Goal: Task Accomplishment & Management: Manage account settings

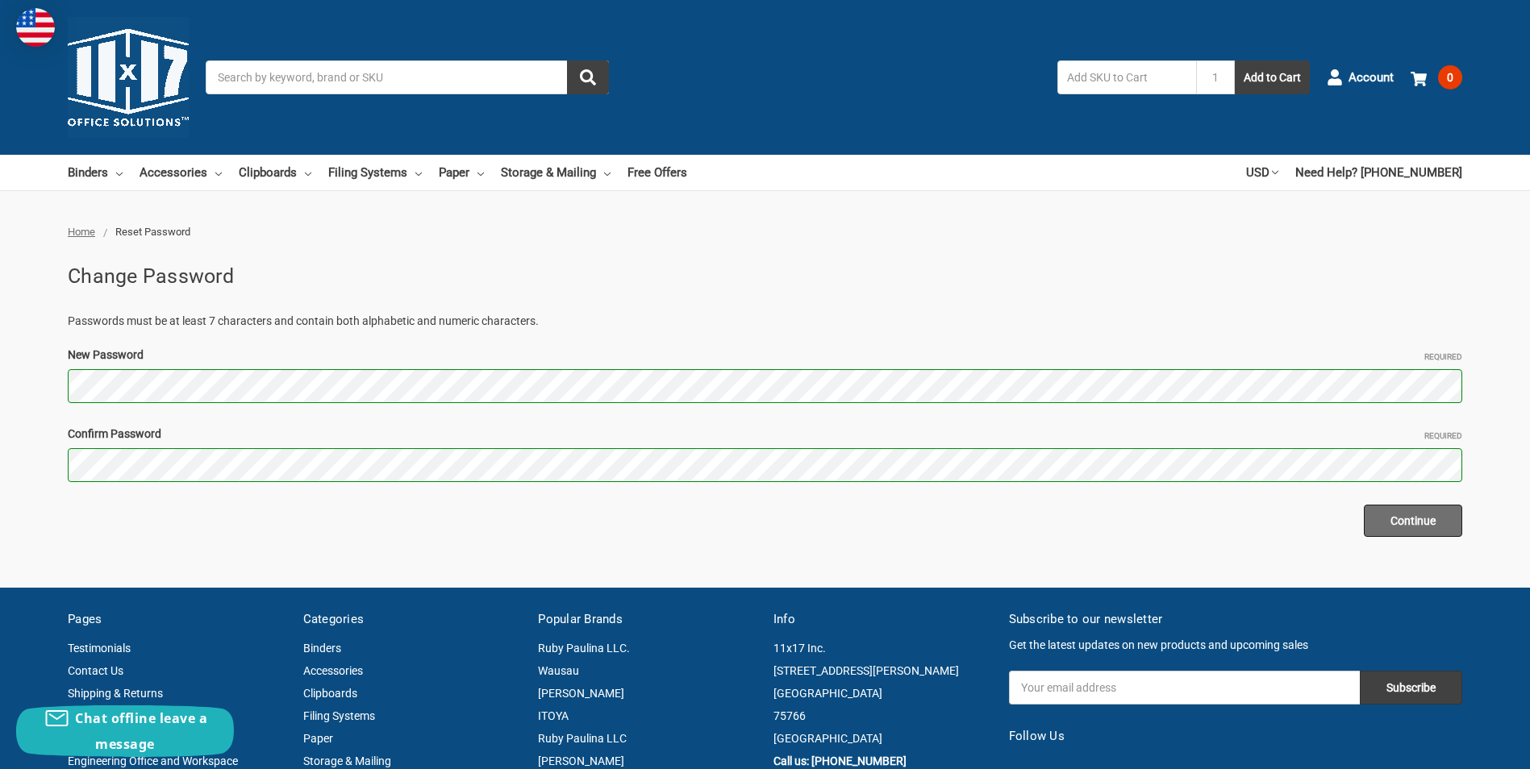
click at [1445, 518] on input "Continue" at bounding box center [1413, 521] width 98 height 32
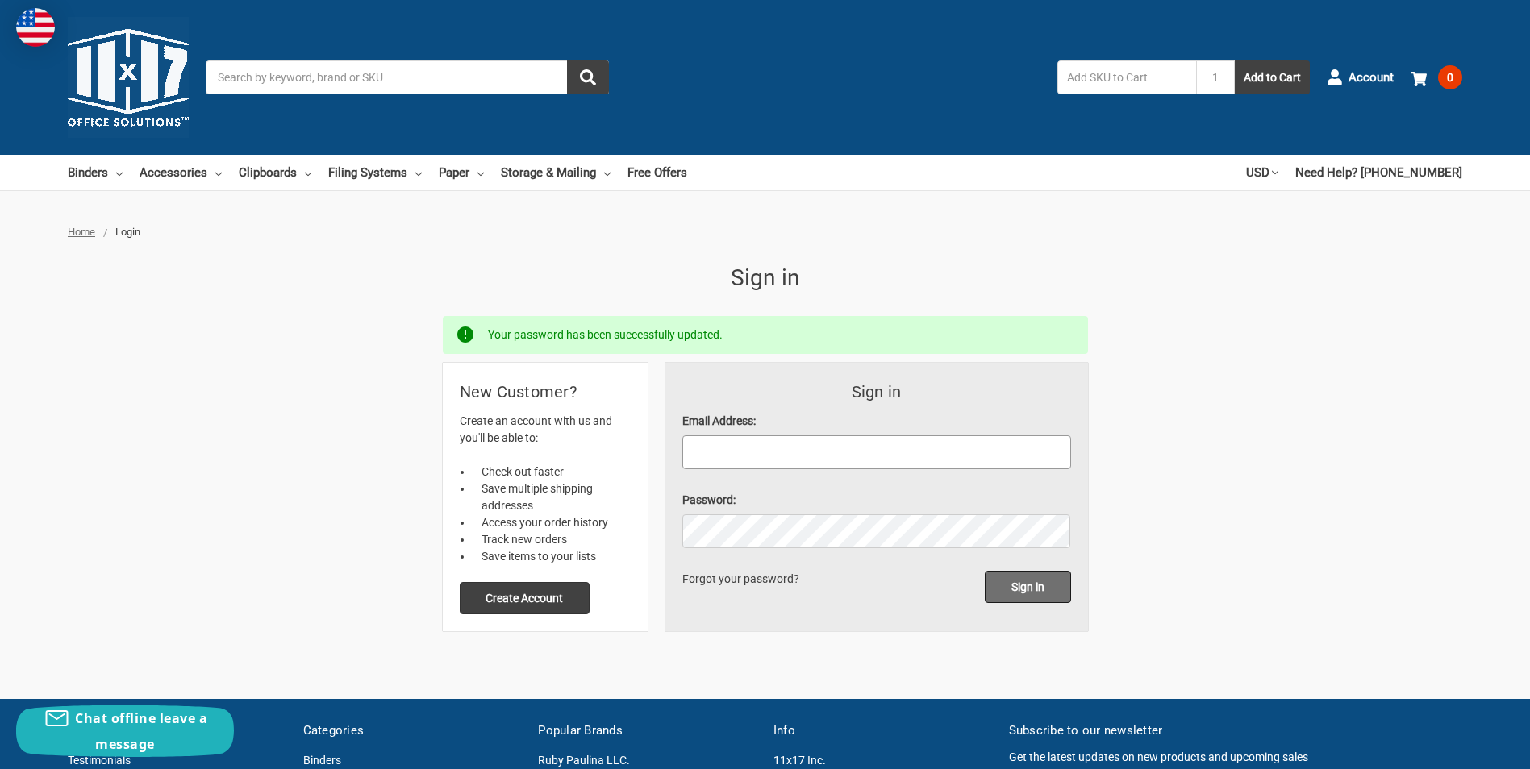
type input "darlas@chemcosystems.net"
click at [1022, 586] on input "Sign in" at bounding box center [1028, 587] width 86 height 32
